Goal: Task Accomplishment & Management: Complete application form

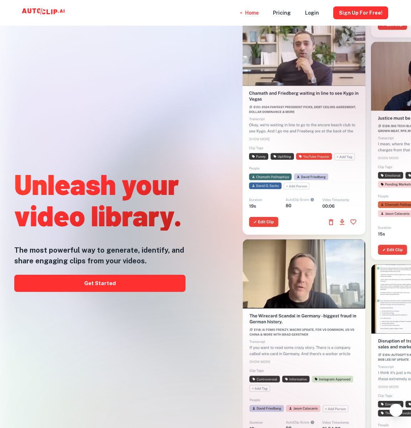
click at [203, 223] on div at bounding box center [296, 185] width 211 height 428
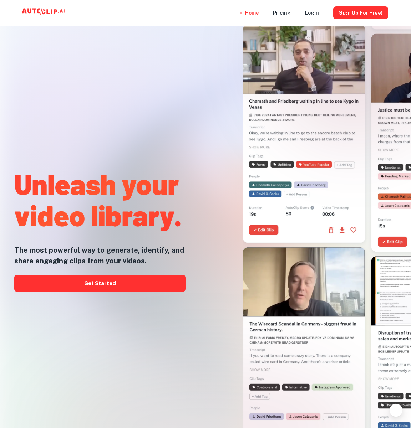
click at [108, 286] on link "Get Started" at bounding box center [99, 283] width 171 height 17
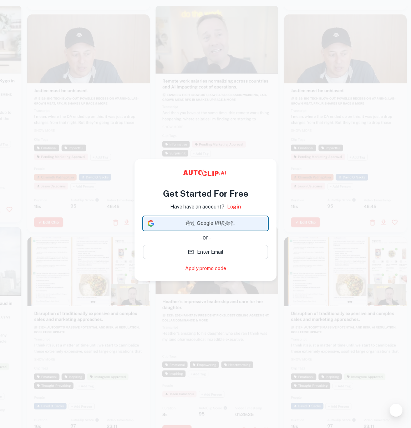
click at [228, 225] on span "通过 Google 继续操作" at bounding box center [210, 223] width 106 height 7
